Goal: Navigation & Orientation: Understand site structure

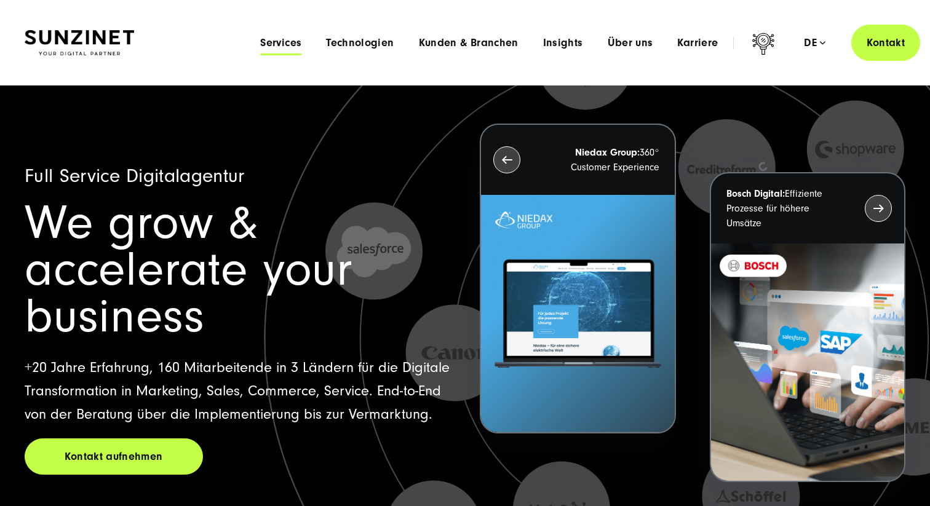
click at [283, 44] on span "Services" at bounding box center [280, 43] width 41 height 12
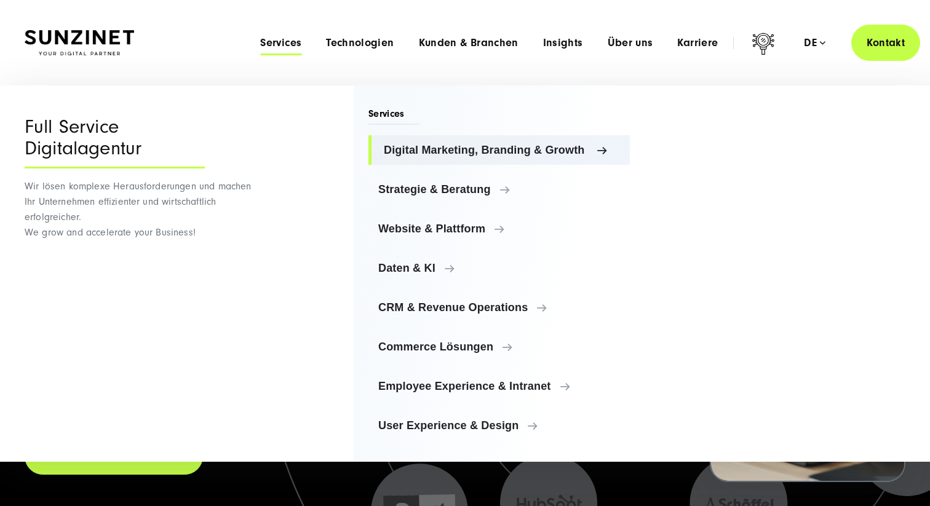
click at [433, 158] on link "Digital Marketing, Branding & Growth" at bounding box center [498, 150] width 261 height 30
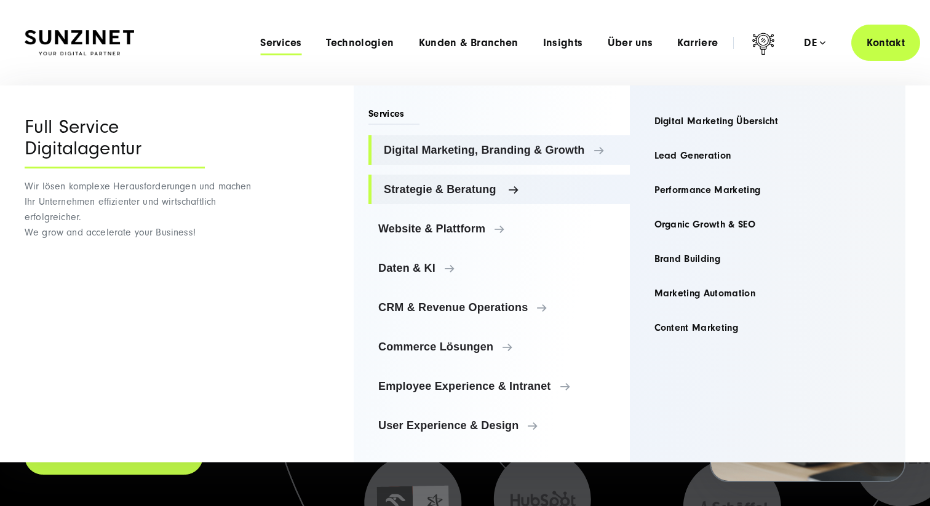
click at [434, 191] on span "Strategie & Beratung" at bounding box center [502, 189] width 236 height 12
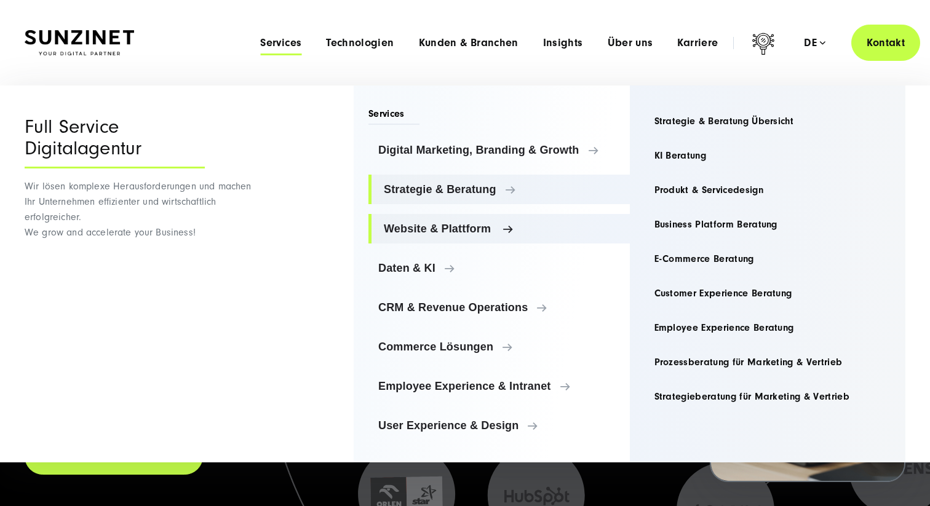
click at [424, 239] on link "Website & Plattform" at bounding box center [498, 229] width 261 height 30
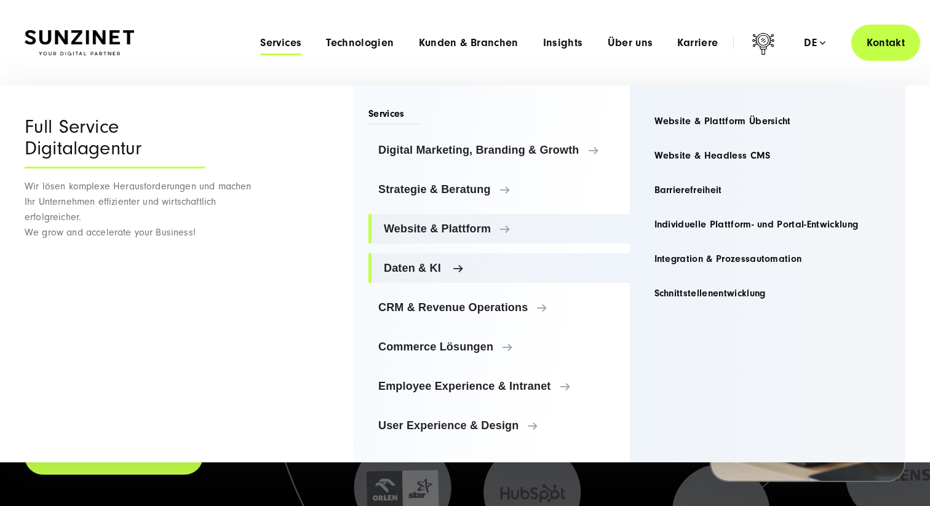
click at [413, 262] on span "Daten & KI" at bounding box center [502, 268] width 236 height 12
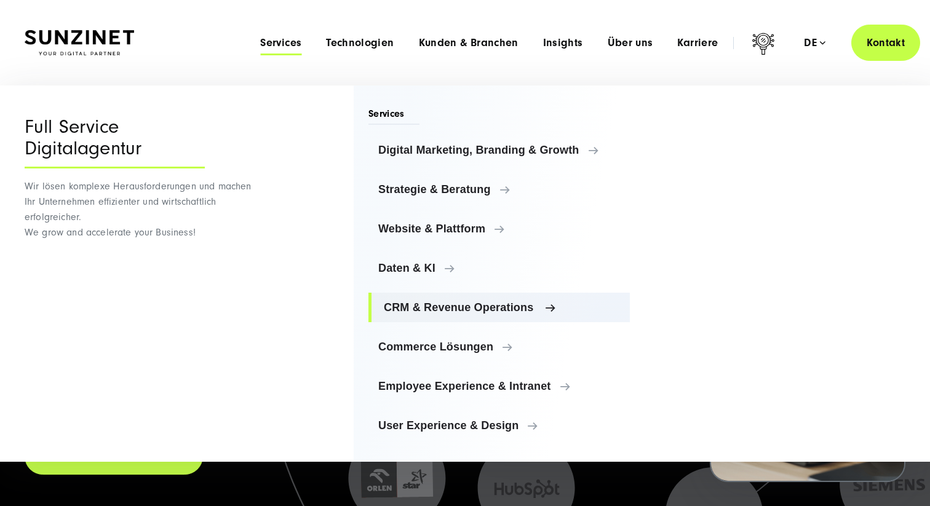
click at [414, 299] on link "CRM & Revenue Operations" at bounding box center [498, 308] width 261 height 30
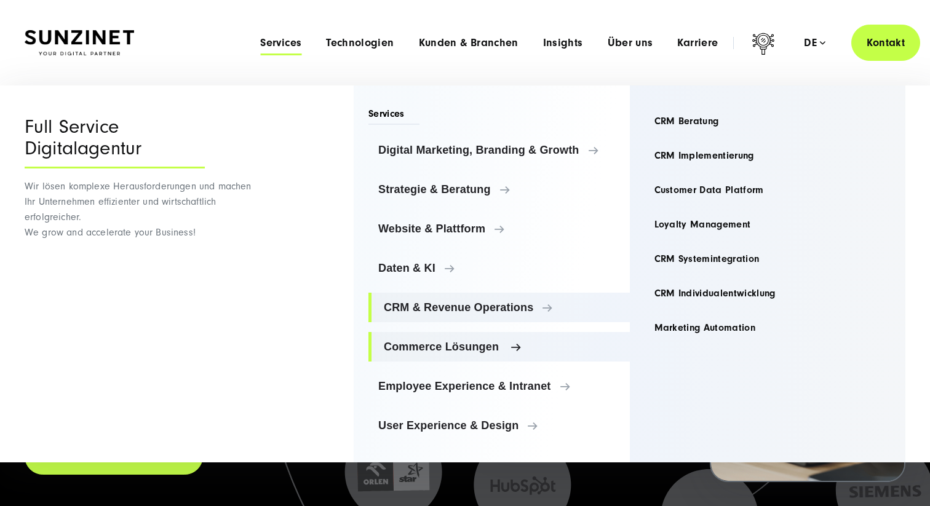
click at [395, 360] on link "Commerce Lösungen" at bounding box center [498, 347] width 261 height 30
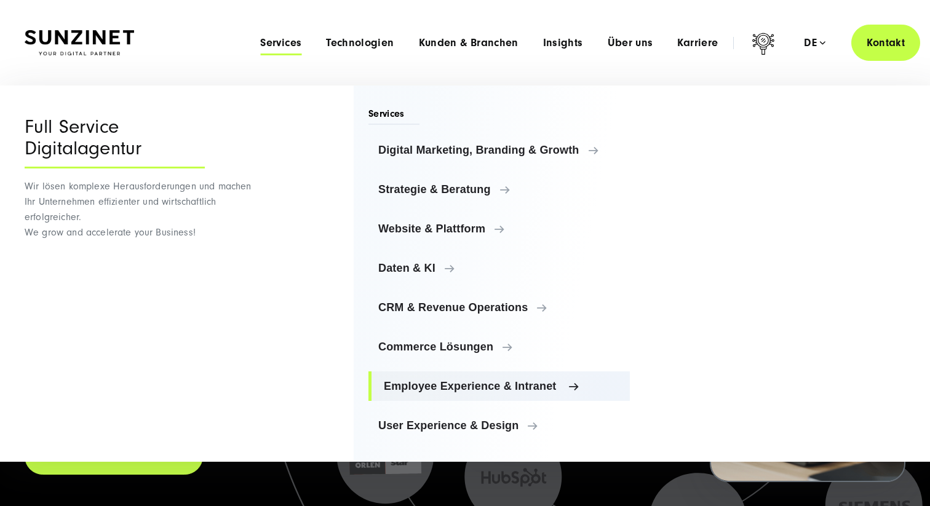
click at [413, 394] on link "Employee Experience & Intranet" at bounding box center [498, 387] width 261 height 30
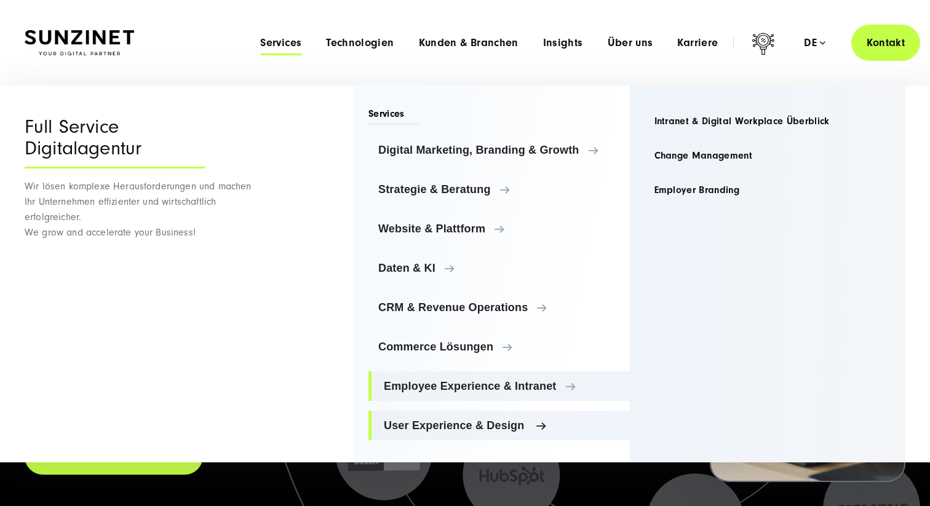
click at [413, 426] on span "User Experience & Design" at bounding box center [502, 426] width 236 height 12
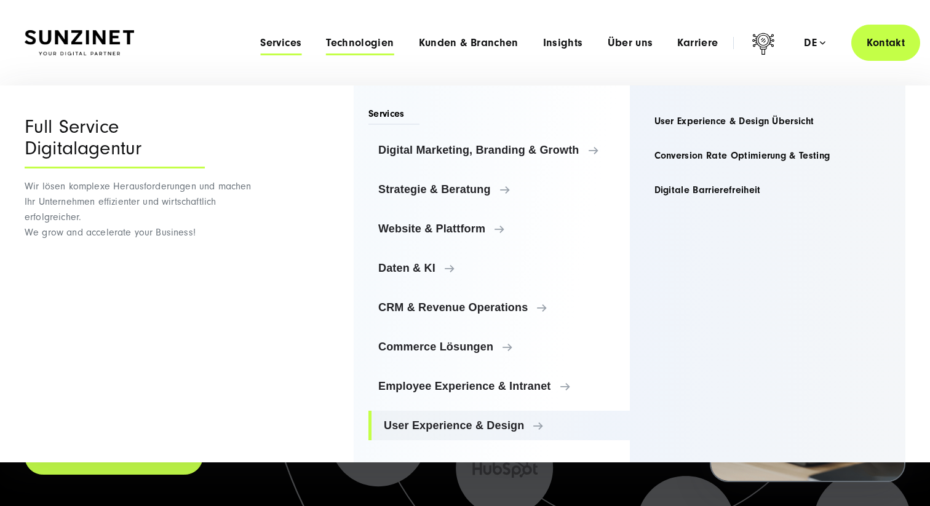
click at [341, 49] on ul "Services Menu Full Service Digitalagentur Wir lösen komplexe Herausforderungen …" at bounding box center [489, 42] width 482 height 13
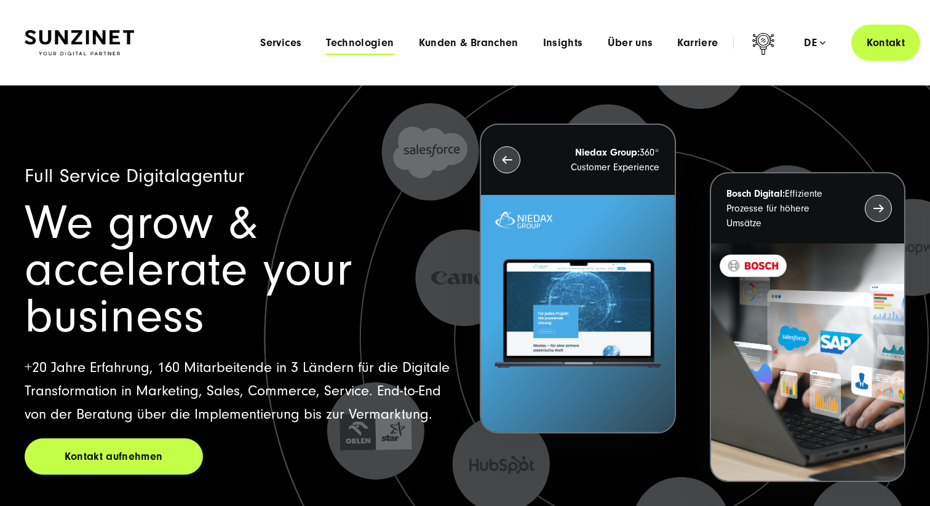
click at [351, 47] on span "Technologien" at bounding box center [360, 43] width 68 height 12
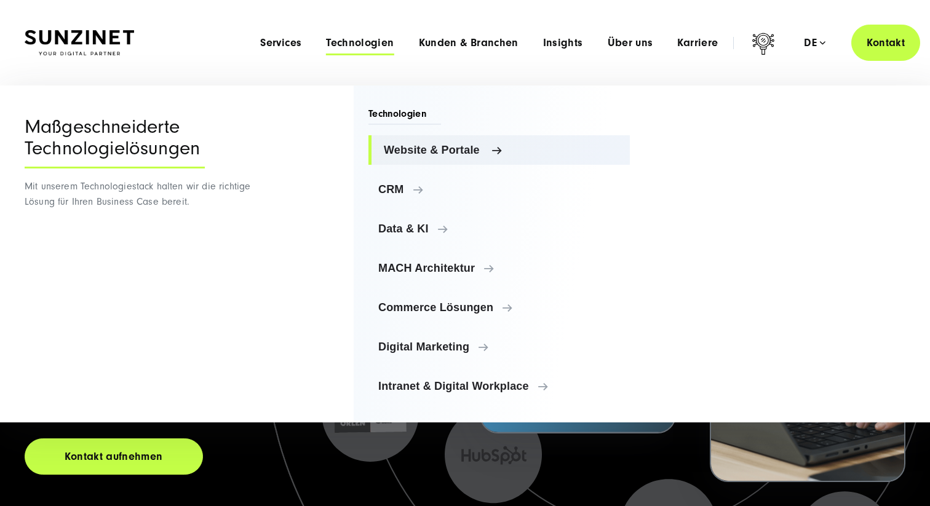
click at [428, 162] on link "Website & Portale" at bounding box center [498, 150] width 261 height 30
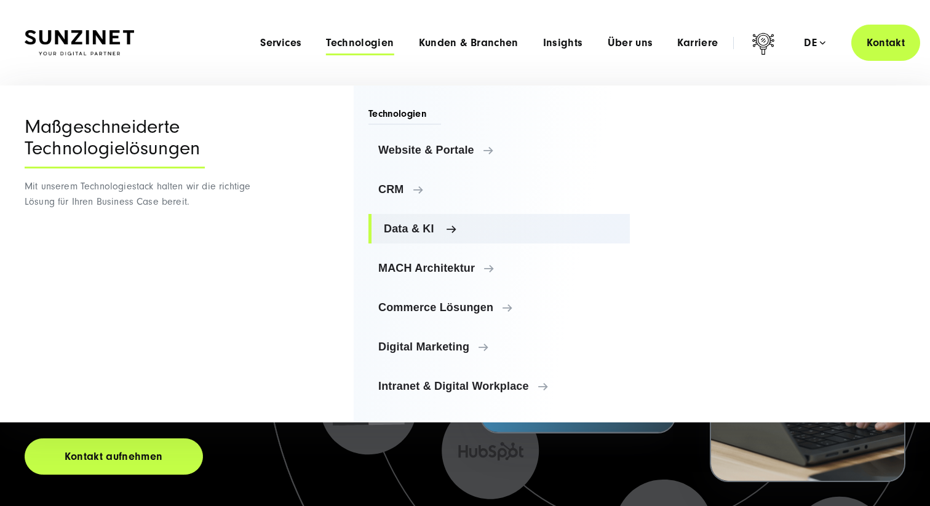
click at [427, 215] on link "Data & KI" at bounding box center [498, 229] width 261 height 30
